Goal: Book appointment/travel/reservation

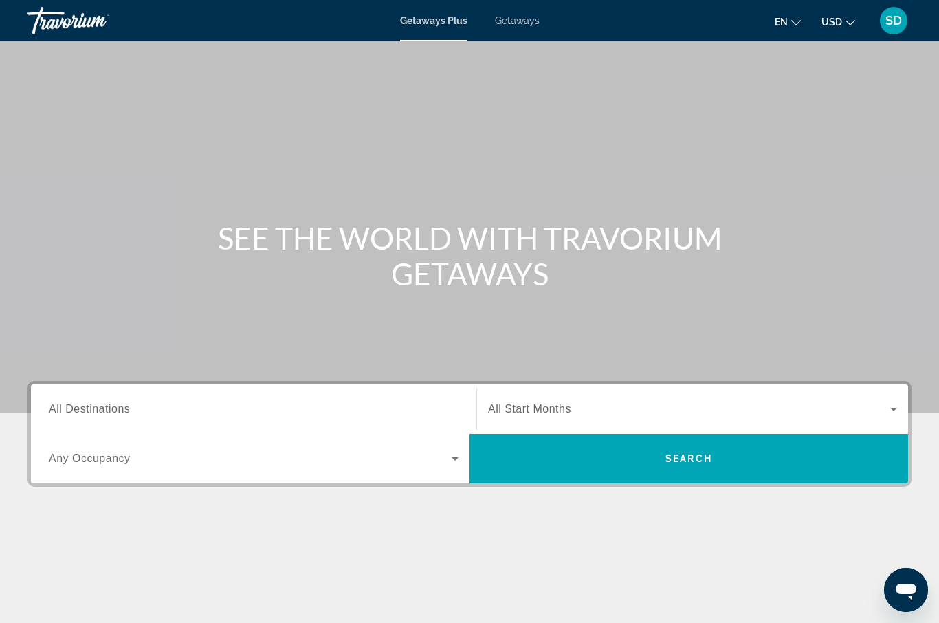
click at [892, 21] on span "SD" at bounding box center [894, 21] width 17 height 14
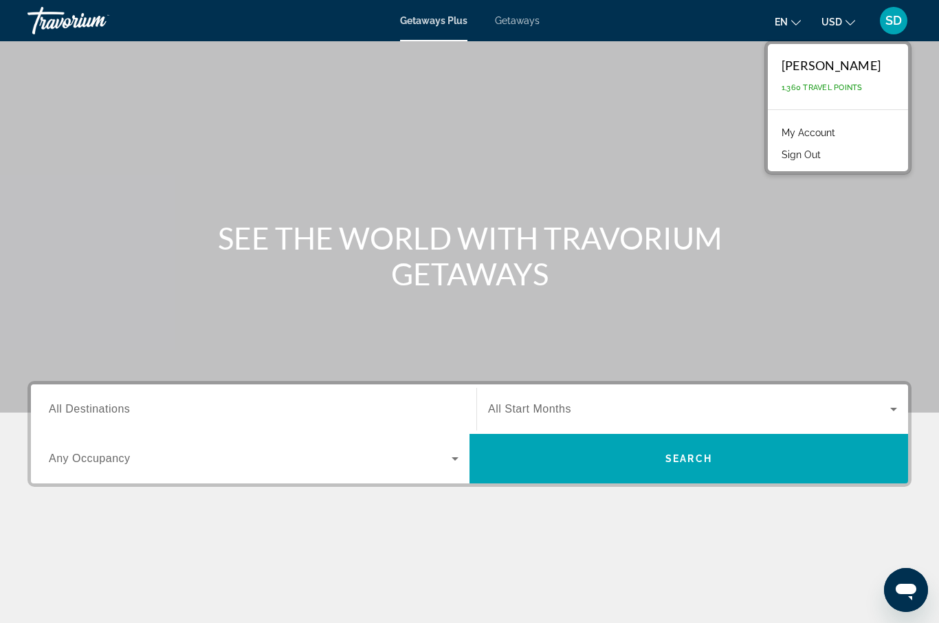
click at [840, 137] on link "My Account" at bounding box center [808, 133] width 67 height 18
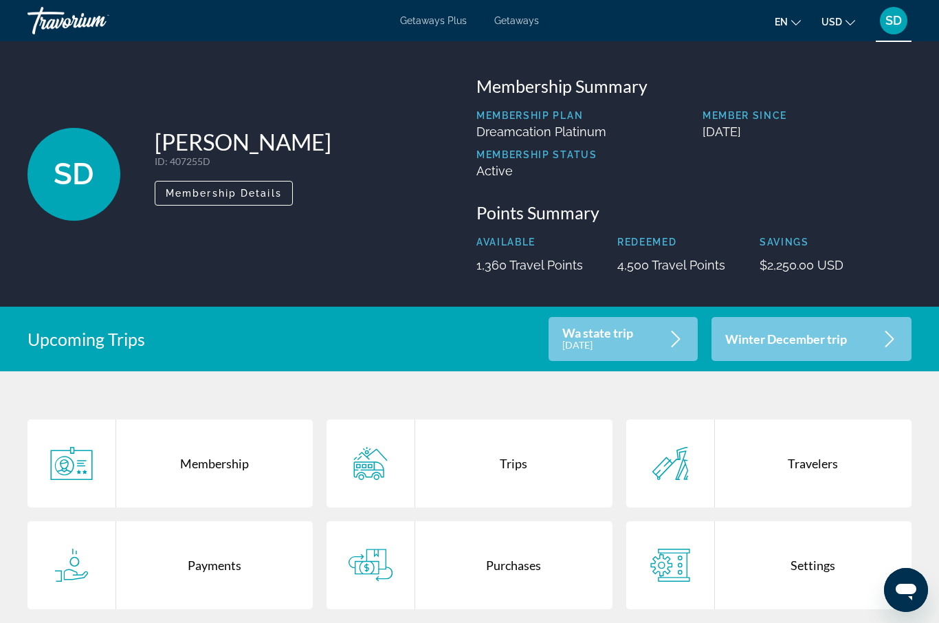
click at [870, 338] on div "Winter December trip" at bounding box center [812, 339] width 200 height 44
click at [644, 337] on div "Wa state trip [DATE]" at bounding box center [623, 339] width 149 height 44
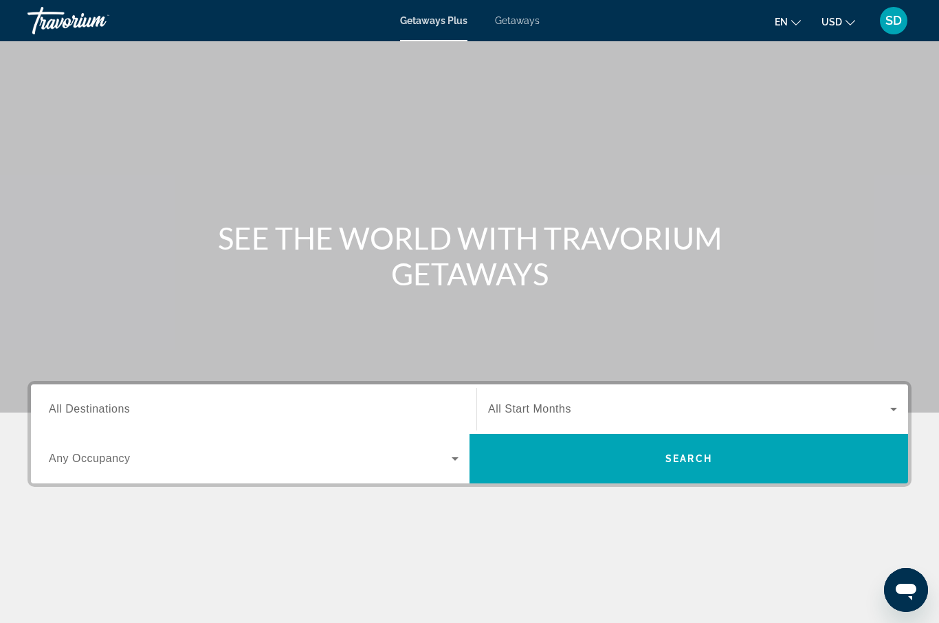
click at [514, 21] on span "Getaways" at bounding box center [517, 20] width 45 height 11
click at [90, 411] on span "All Destinations" at bounding box center [89, 409] width 81 height 12
click at [90, 411] on input "Destination All Destinations" at bounding box center [254, 410] width 410 height 17
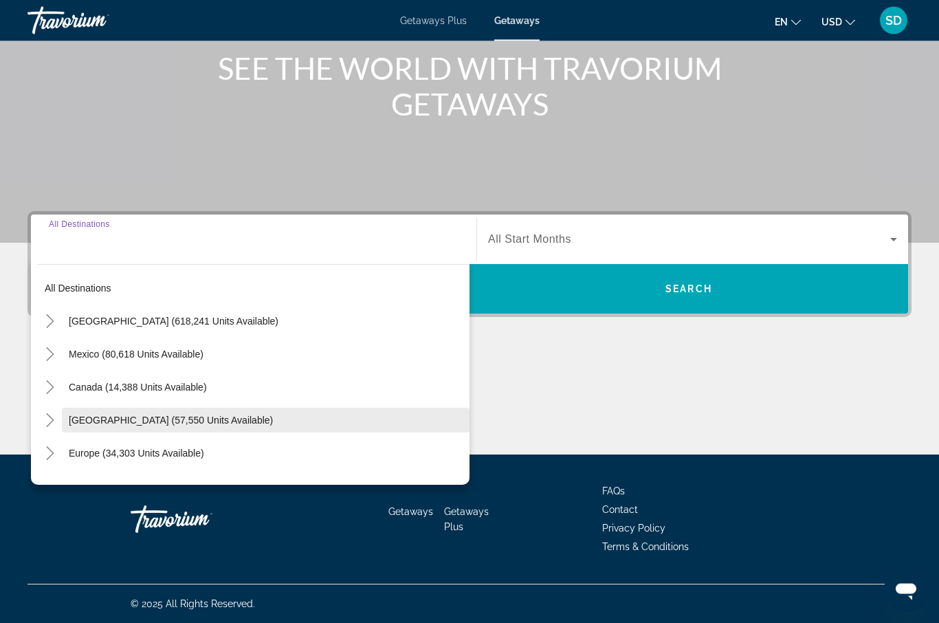
scroll to position [170, 0]
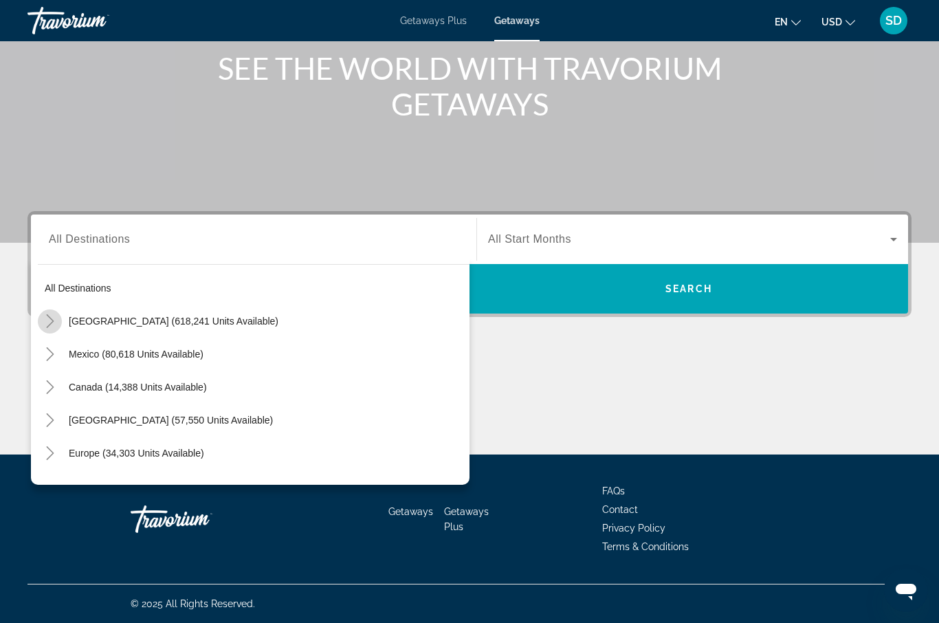
click at [50, 320] on icon "Toggle United States (618,241 units available)" at bounding box center [50, 321] width 14 height 14
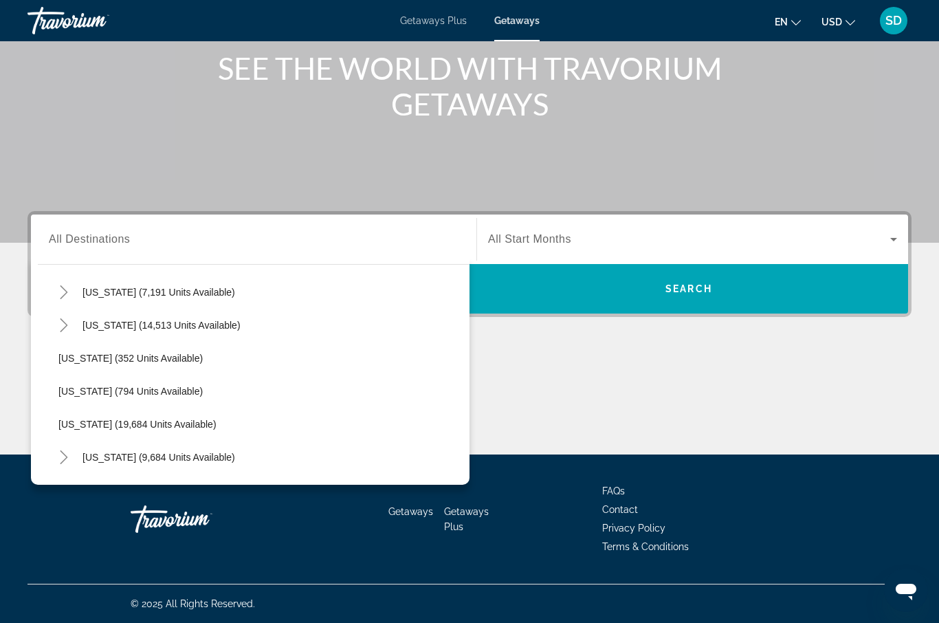
scroll to position [1001, 0]
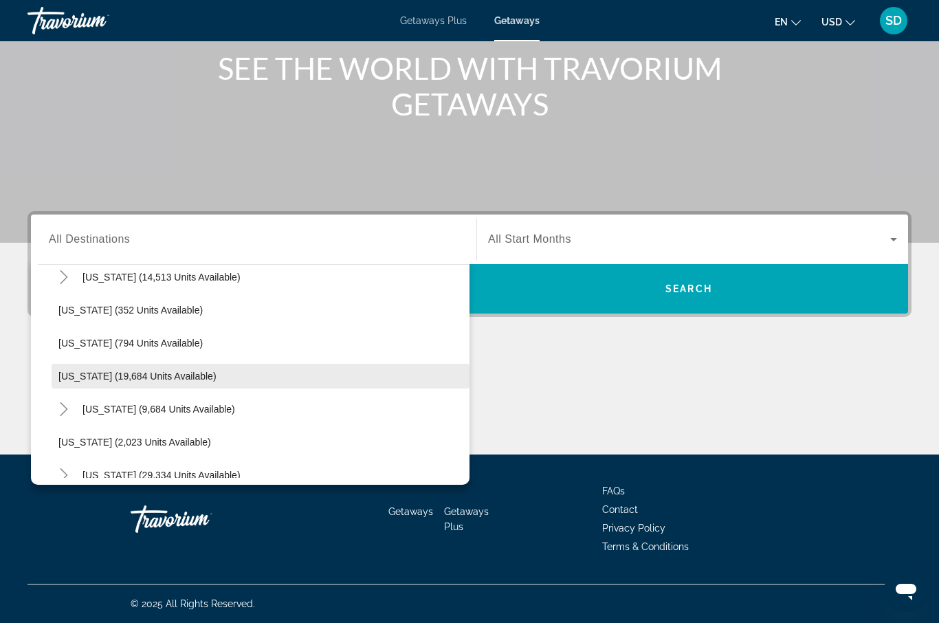
click at [69, 379] on span "Oregon (19,684 units available)" at bounding box center [137, 376] width 158 height 11
type input "**********"
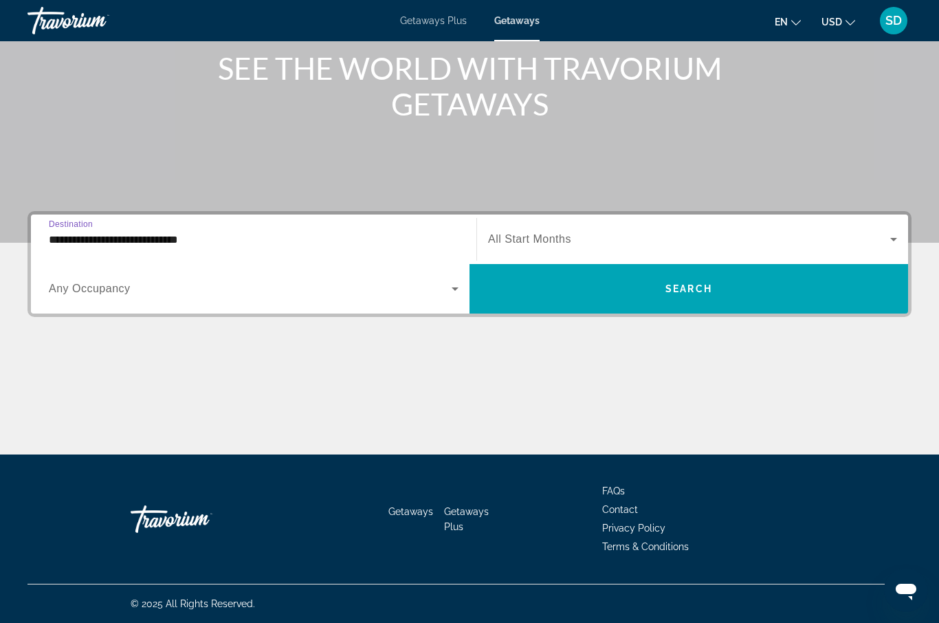
click at [894, 241] on icon "Search widget" at bounding box center [894, 239] width 7 height 3
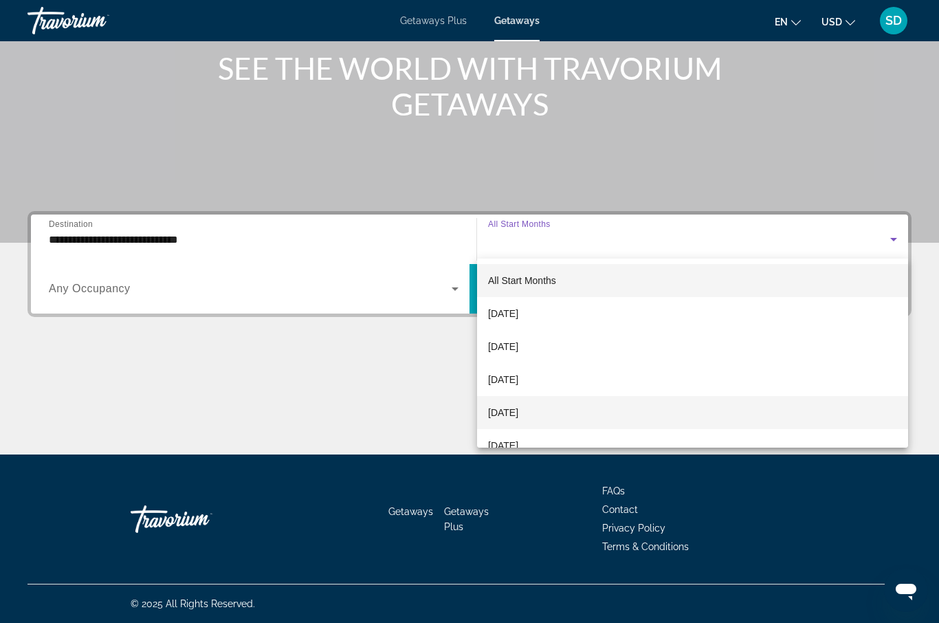
click at [519, 414] on span "December 2025" at bounding box center [503, 412] width 30 height 17
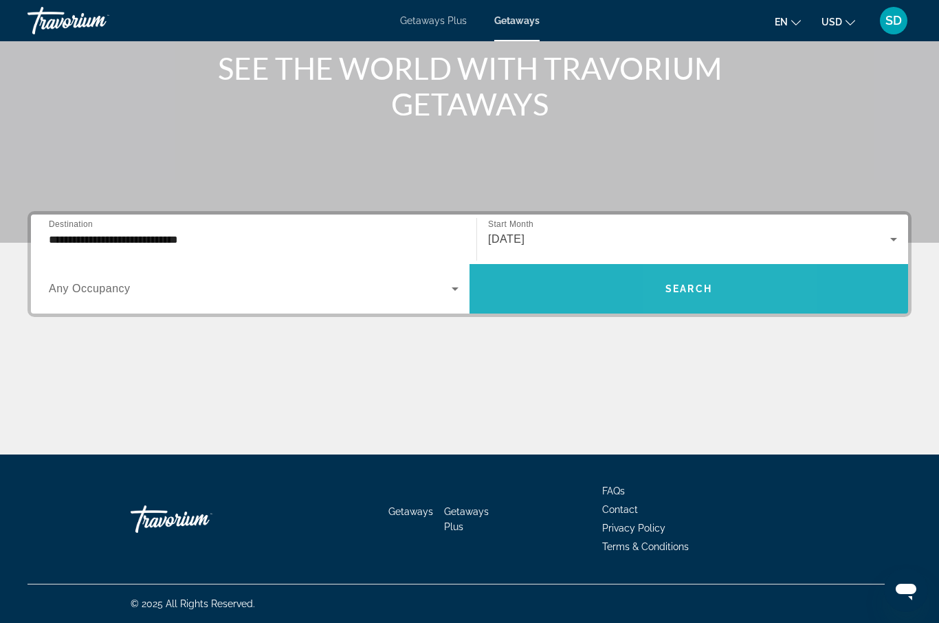
click at [698, 292] on span "Search" at bounding box center [689, 288] width 47 height 11
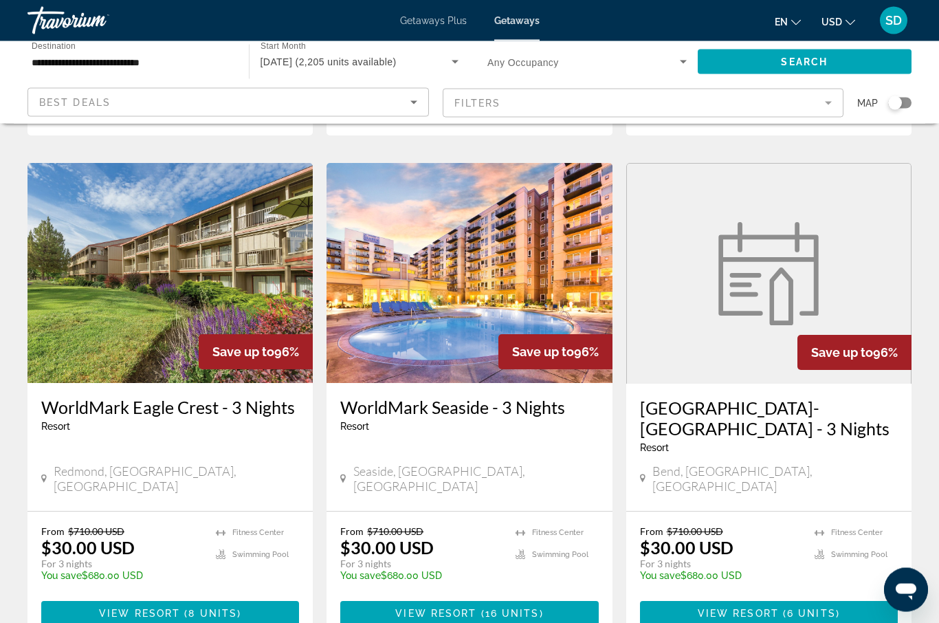
scroll to position [1046, 0]
click at [452, 608] on span "View Resort" at bounding box center [435, 613] width 81 height 11
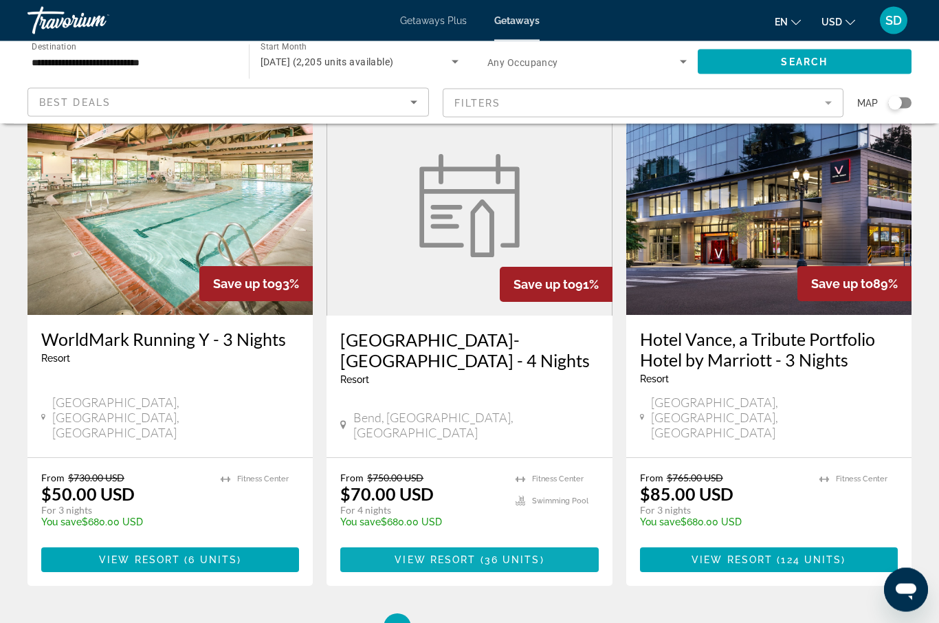
scroll to position [1681, 0]
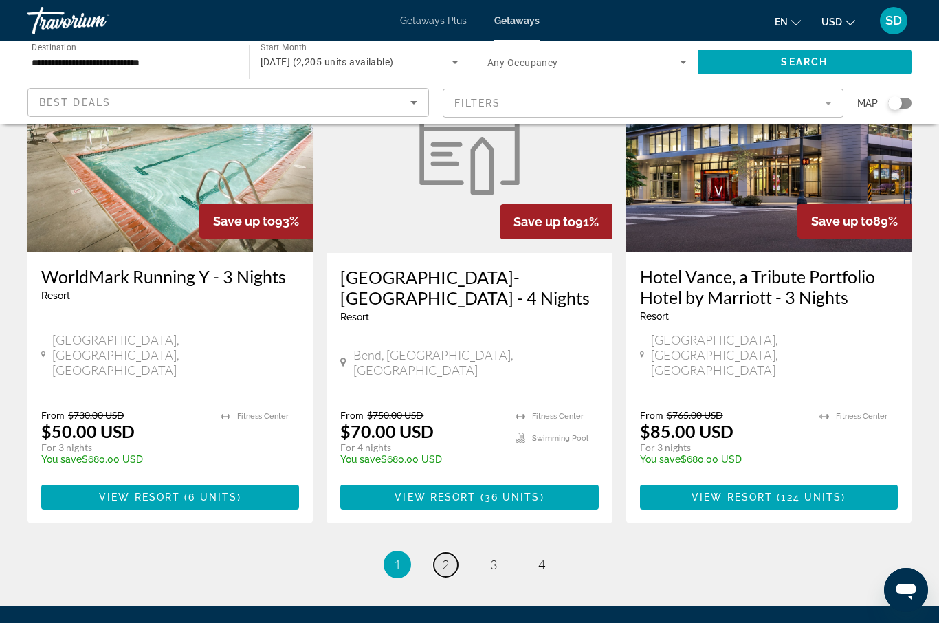
click at [446, 557] on span "2" at bounding box center [445, 564] width 7 height 15
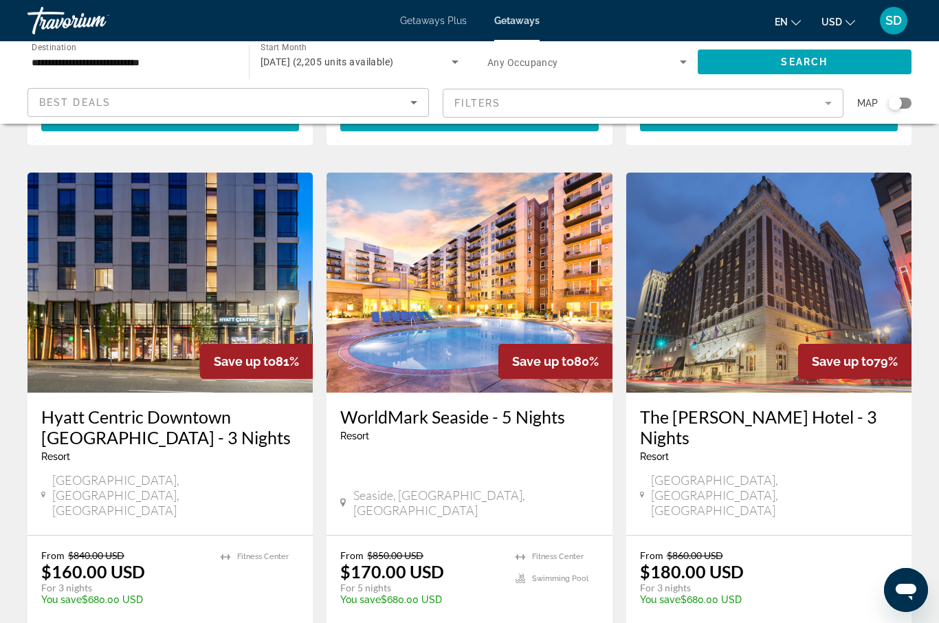
scroll to position [1067, 0]
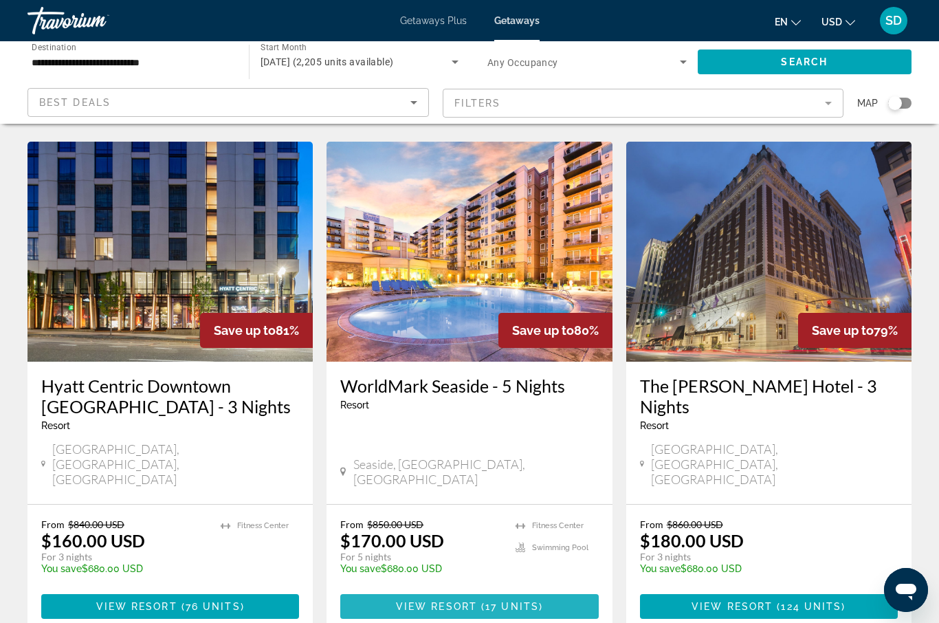
click at [479, 601] on span "Main content" at bounding box center [479, 606] width 4 height 11
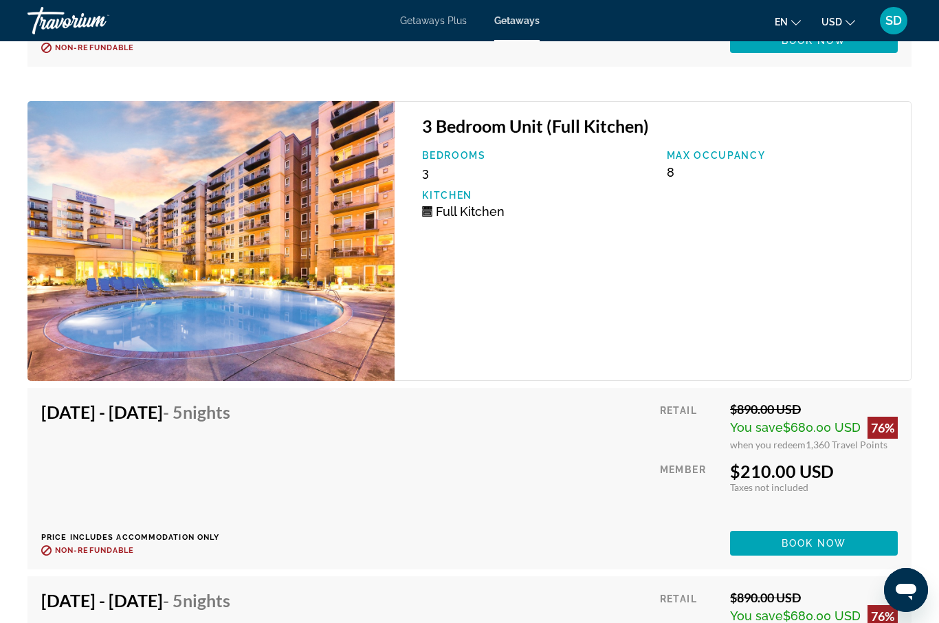
scroll to position [3672, 0]
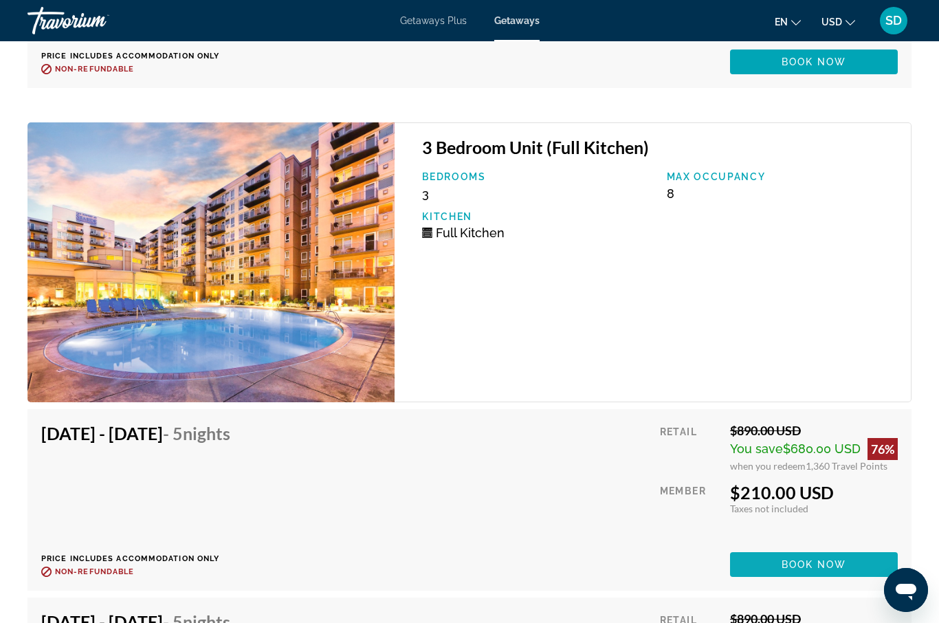
click at [818, 559] on span "Book now" at bounding box center [814, 564] width 65 height 11
